Goal: Task Accomplishment & Management: Manage account settings

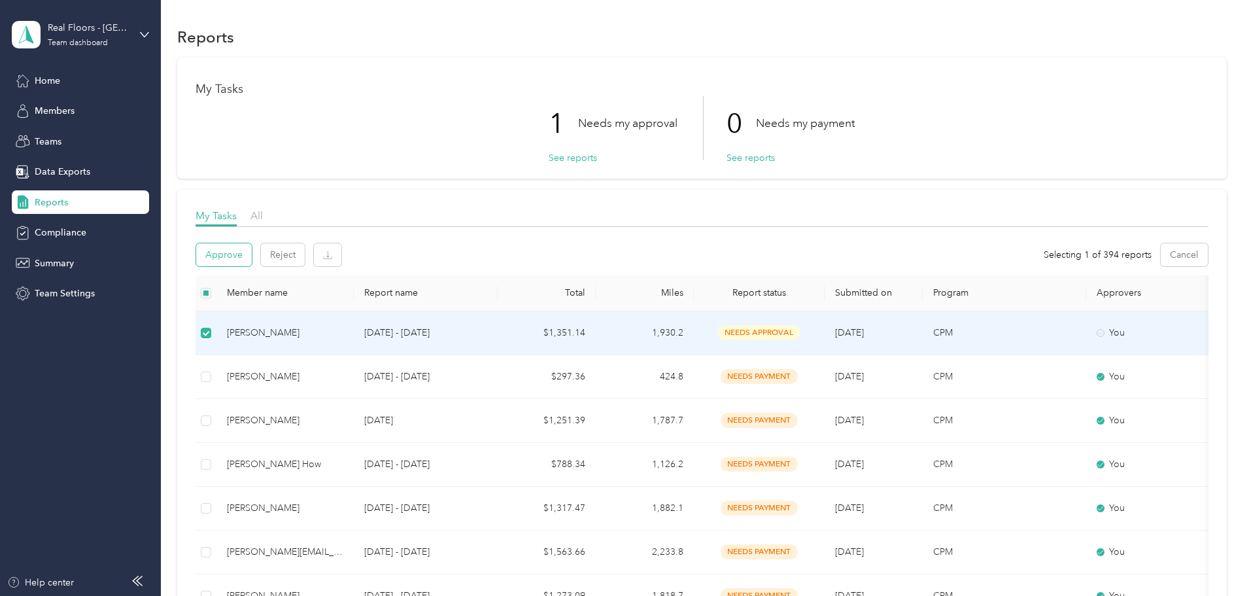
click at [252, 256] on button "Approve" at bounding box center [224, 254] width 56 height 23
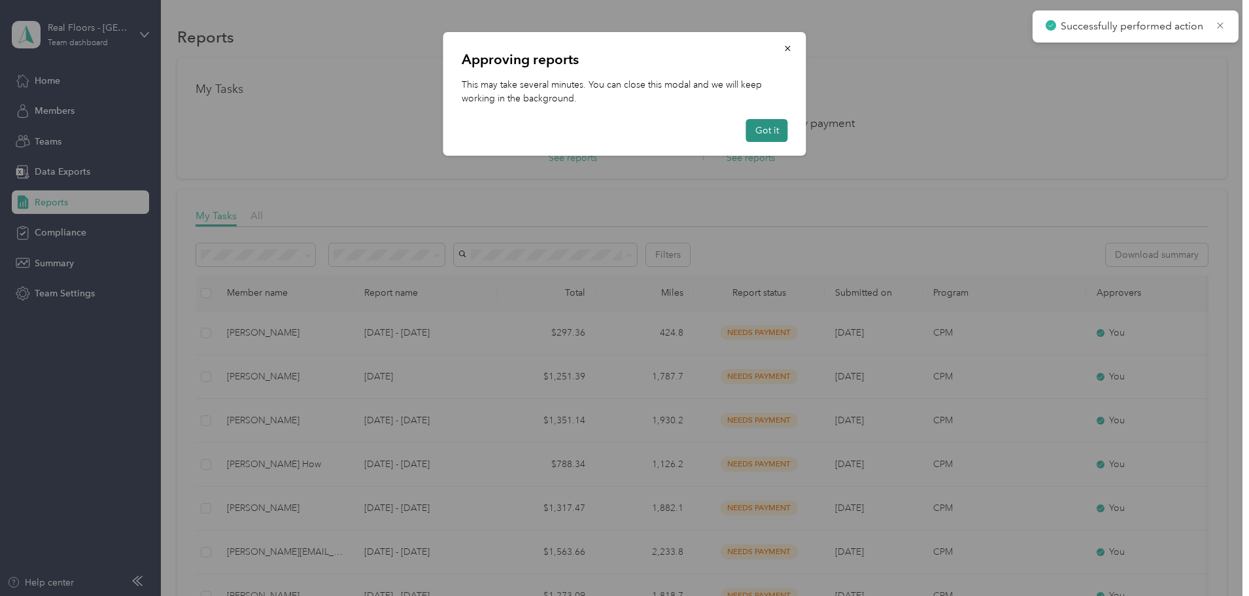
click at [760, 128] on button "Got it" at bounding box center [767, 130] width 42 height 23
